Goal: Check status: Check status

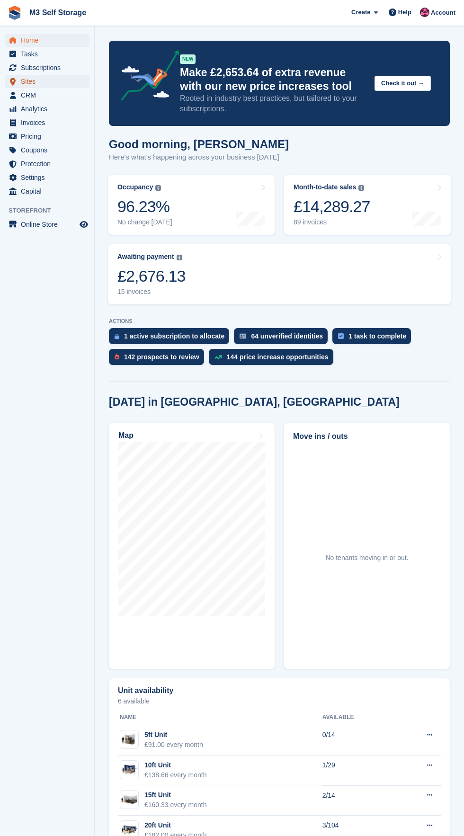
click at [75, 82] on span "Sites" at bounding box center [49, 81] width 57 height 13
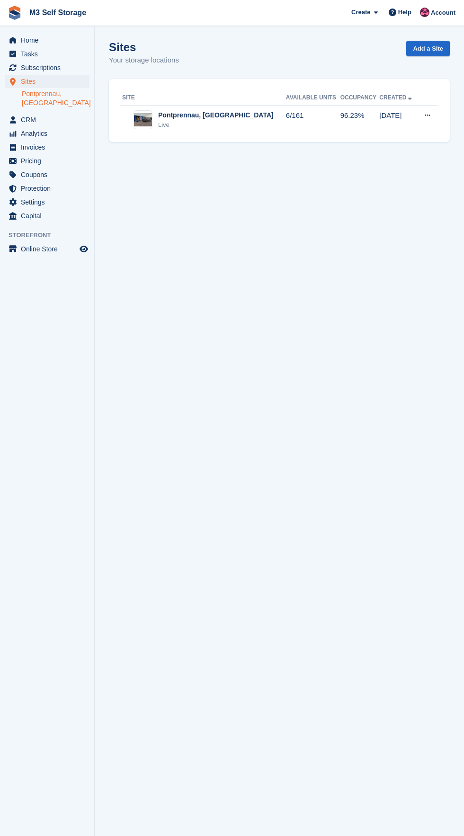
click at [83, 94] on link "Pontprennau, [GEOGRAPHIC_DATA]" at bounding box center [56, 98] width 68 height 18
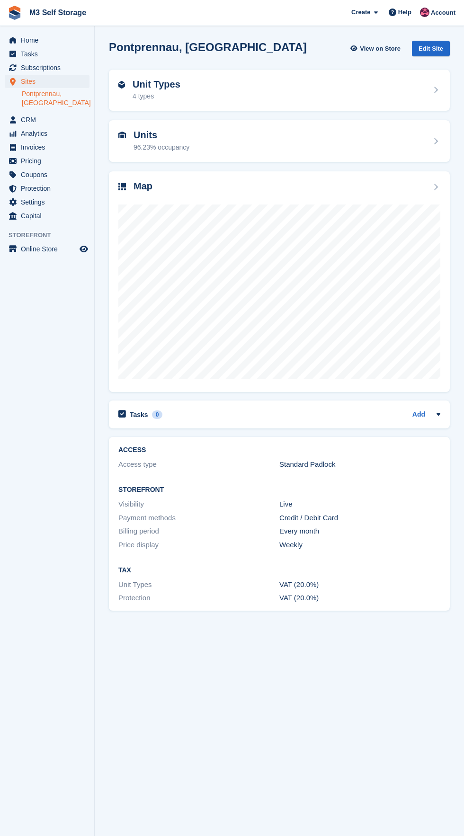
scroll to position [2, 0]
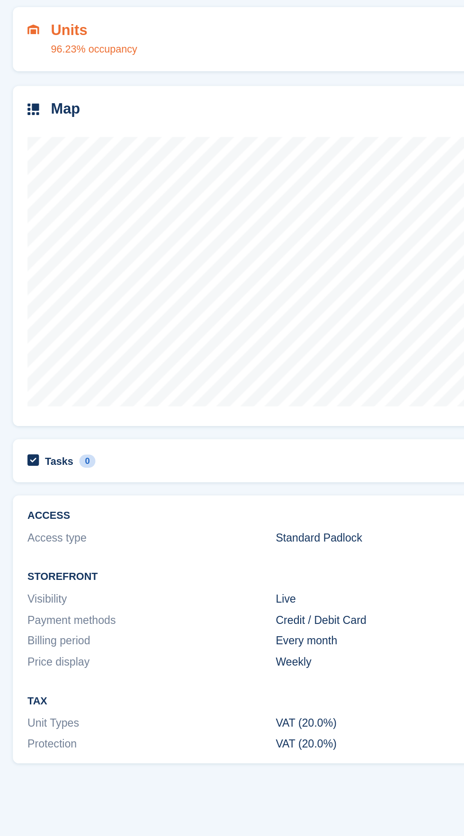
click at [172, 143] on div "96.23% occupancy" at bounding box center [162, 148] width 56 height 10
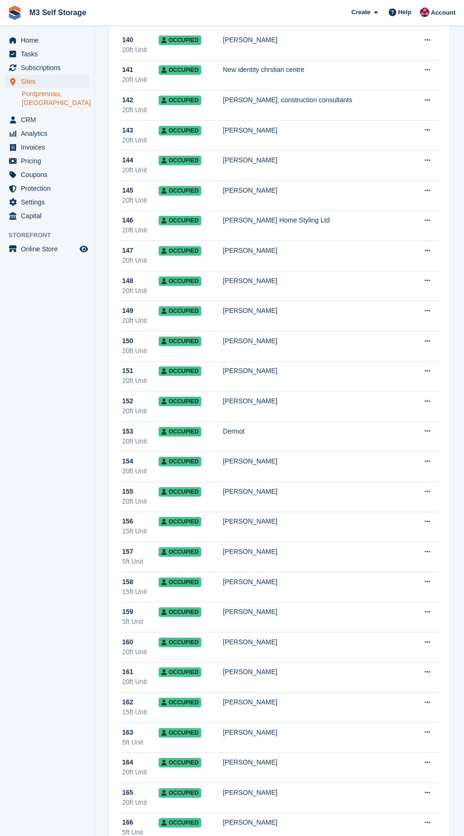
scroll to position [3889, 0]
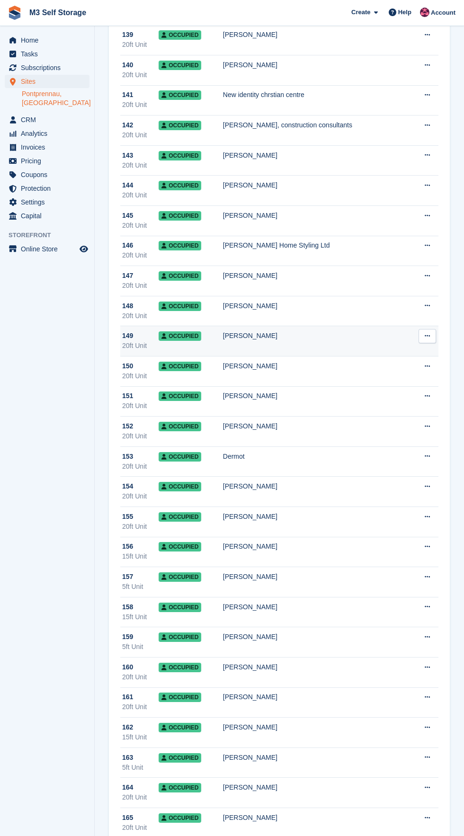
click at [258, 334] on div "Dwayne Neale" at bounding box center [316, 336] width 187 height 10
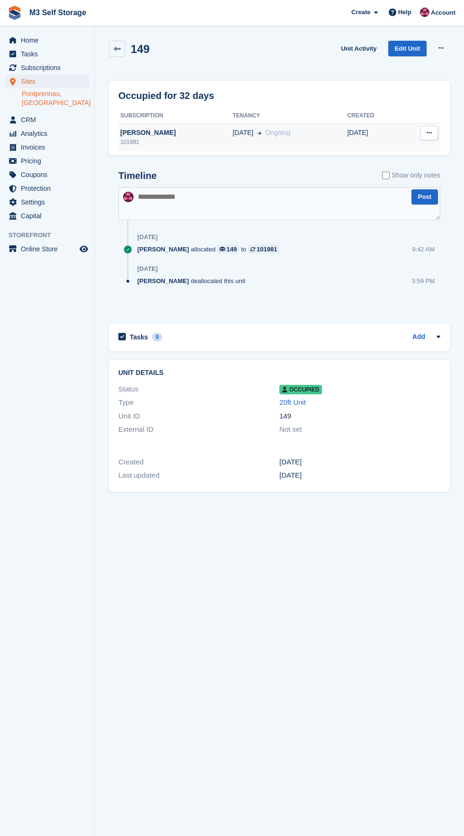
click at [179, 131] on div "[PERSON_NAME]" at bounding box center [175, 133] width 114 height 10
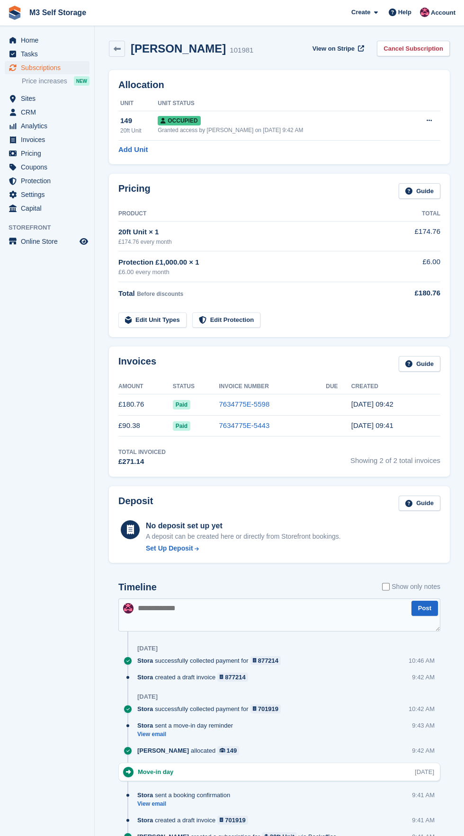
scroll to position [0, 0]
